Goal: Information Seeking & Learning: Learn about a topic

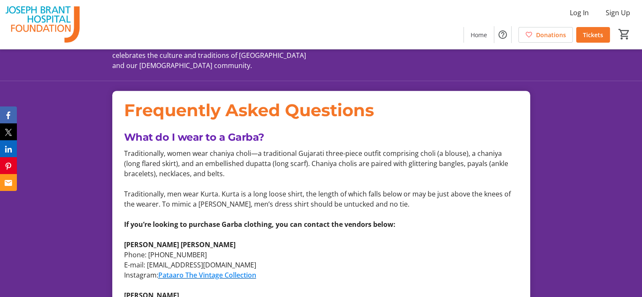
scroll to position [747, 0]
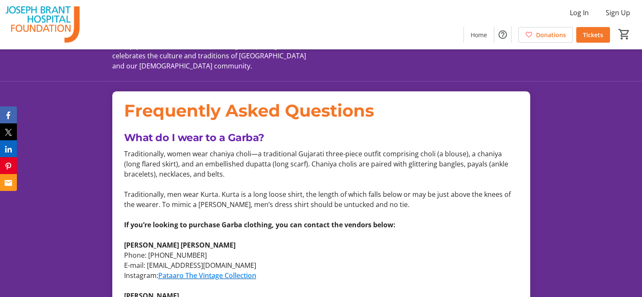
click at [332, 250] on p "Phone: [PHONE_NUMBER]" at bounding box center [321, 255] width 394 height 10
drag, startPoint x: 284, startPoint y: 163, endPoint x: 329, endPoint y: 147, distance: 47.8
click at [284, 179] on p at bounding box center [321, 184] width 394 height 10
click at [311, 149] on span "Traditionally, women wear chaniya choli—a traditional Gujarati three-piece outf…" at bounding box center [316, 164] width 384 height 30
drag, startPoint x: 214, startPoint y: 134, endPoint x: 226, endPoint y: 136, distance: 12.0
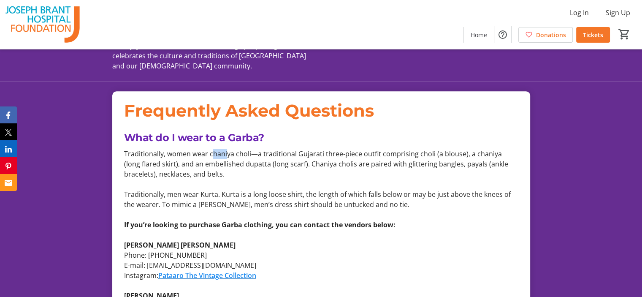
click at [226, 149] on span "Traditionally, women wear chaniya choli—a traditional Gujarati three-piece outf…" at bounding box center [316, 164] width 384 height 30
click at [209, 149] on span "Traditionally, women wear chaniya choli—a traditional Gujarati three-piece outf…" at bounding box center [316, 164] width 384 height 30
drag, startPoint x: 209, startPoint y: 132, endPoint x: 250, endPoint y: 133, distance: 41.8
click at [250, 149] on span "Traditionally, women wear chaniya choli—a traditional Gujarati three-piece outf…" at bounding box center [316, 164] width 384 height 30
copy span "[PERSON_NAME]"
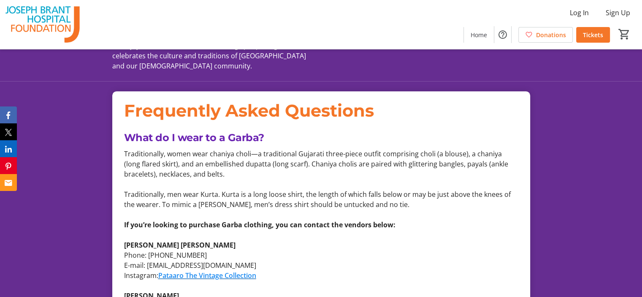
click at [396, 250] on p "Phone: [PHONE_NUMBER]" at bounding box center [321, 255] width 394 height 10
click at [456, 149] on span "Traditionally, women wear chaniya choli—a traditional Gujarati three-piece outf…" at bounding box center [316, 164] width 384 height 30
drag, startPoint x: 417, startPoint y: 135, endPoint x: 431, endPoint y: 135, distance: 14.4
click at [431, 149] on span "Traditionally, women wear chaniya choli—a traditional Gujarati three-piece outf…" at bounding box center [316, 164] width 384 height 30
copy span "choli"
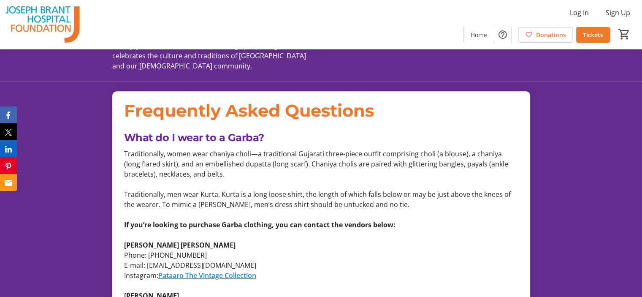
click at [444, 270] on p "Instagram: Pataaro The Vintage Collection" at bounding box center [321, 275] width 394 height 10
click at [399, 260] on p "E-mail: [EMAIL_ADDRESS][DOMAIN_NAME]" at bounding box center [321, 265] width 394 height 10
drag, startPoint x: 260, startPoint y: 163, endPoint x: 255, endPoint y: 160, distance: 5.9
click at [261, 179] on p at bounding box center [321, 184] width 394 height 10
drag, startPoint x: 473, startPoint y: 133, endPoint x: 496, endPoint y: 134, distance: 22.8
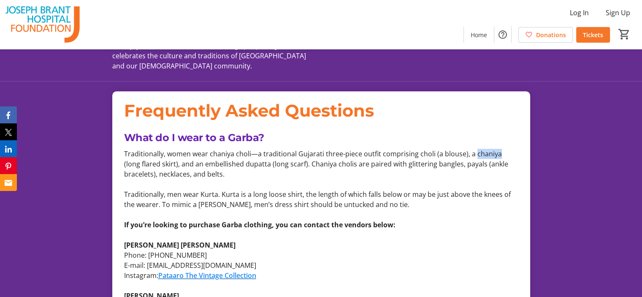
click at [496, 149] on span "Traditionally, women wear chaniya choli—a traditional Gujarati three-piece outf…" at bounding box center [316, 164] width 384 height 30
copy span "chaniya"
